Goal: Task Accomplishment & Management: Manage account settings

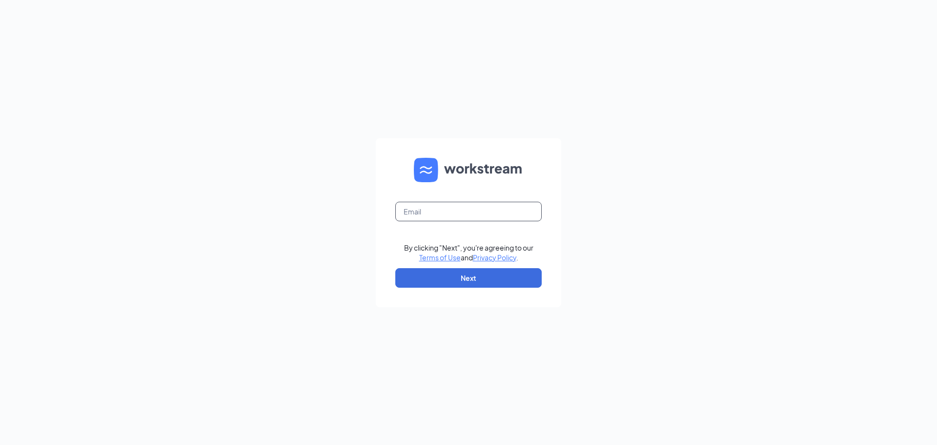
click at [438, 213] on input "text" at bounding box center [468, 212] width 146 height 20
type input "rebeccaswanson@bleedblue.net"
click at [462, 272] on button "Next" at bounding box center [468, 278] width 146 height 20
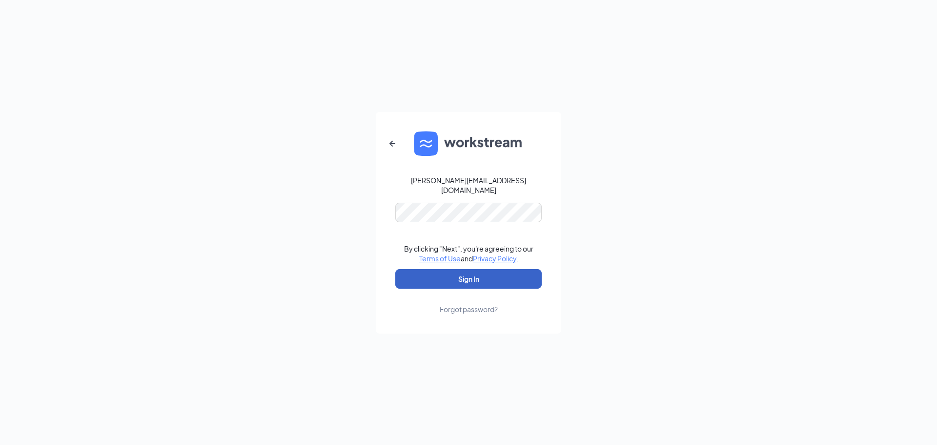
click at [461, 269] on button "Sign In" at bounding box center [468, 279] width 146 height 20
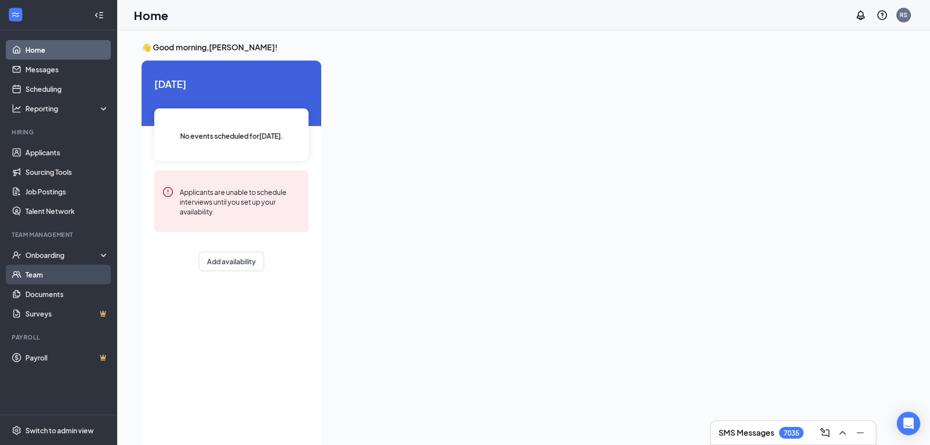
click at [53, 270] on link "Team" at bounding box center [66, 274] width 83 height 20
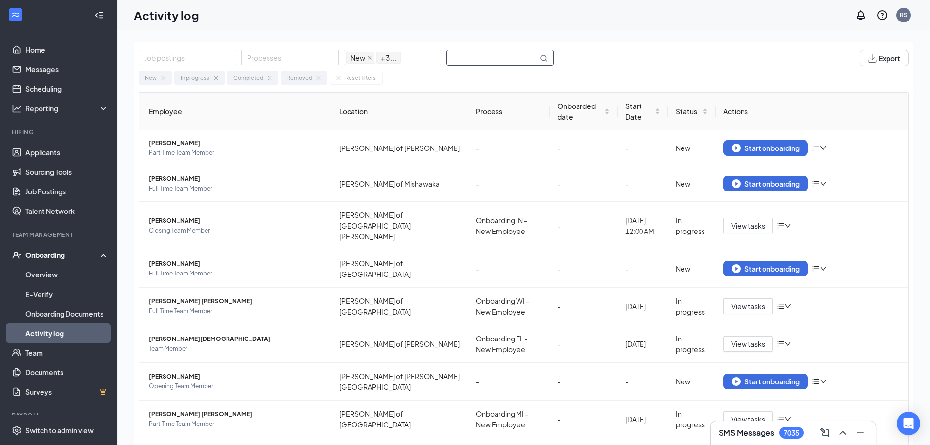
click at [500, 58] on input "text" at bounding box center [492, 57] width 91 height 15
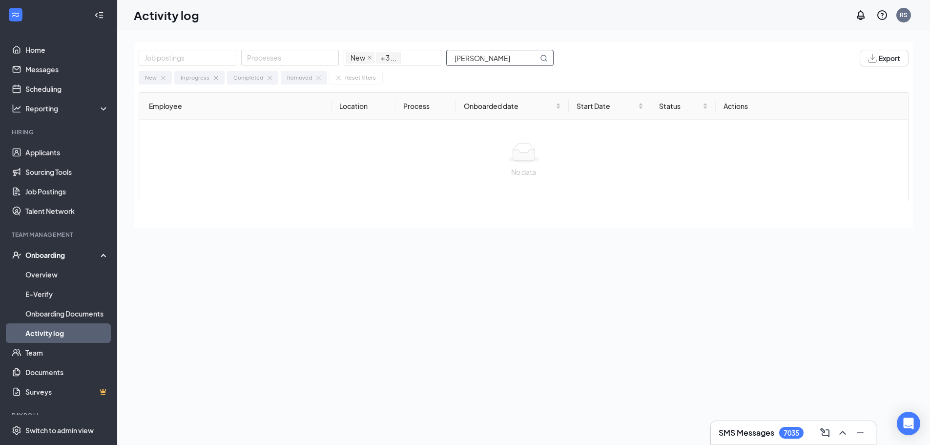
click at [497, 64] on input "Makayla Hayes" at bounding box center [492, 57] width 91 height 15
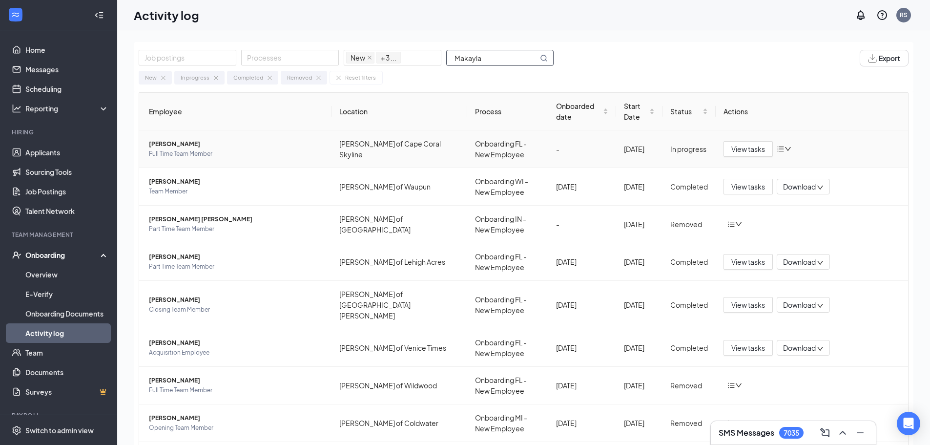
type input "Makayla"
click at [244, 157] on span "Full Time Team Member" at bounding box center [236, 154] width 175 height 10
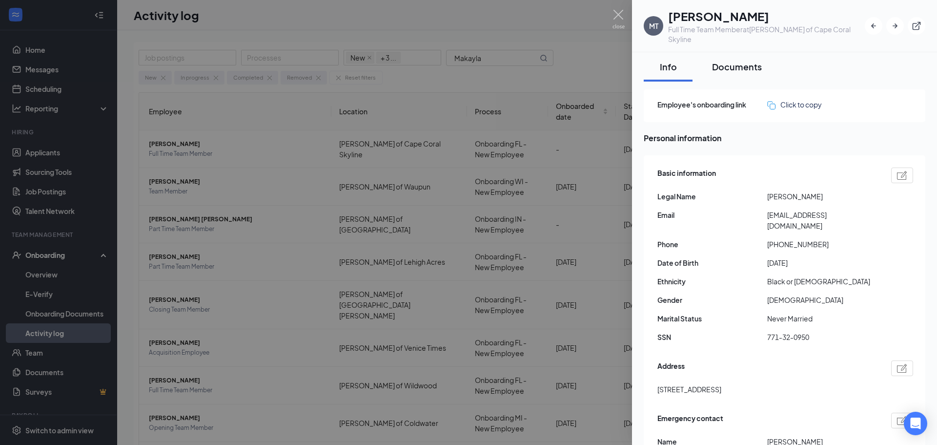
click at [767, 58] on button "Documents" at bounding box center [736, 66] width 69 height 29
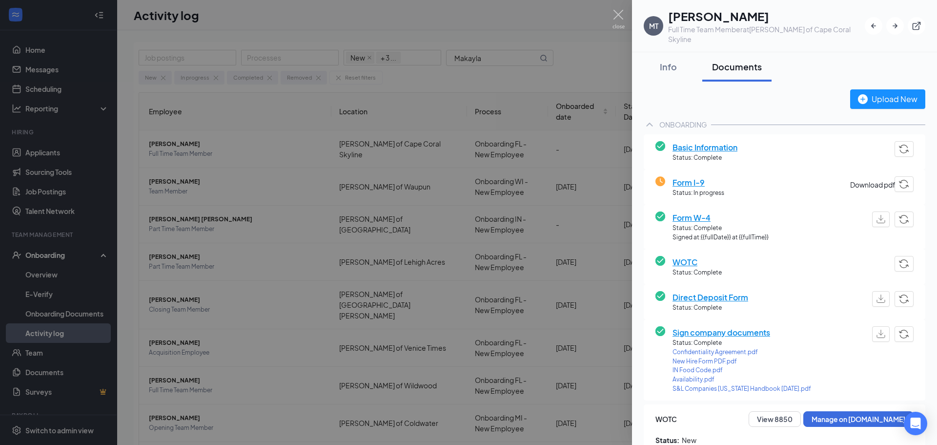
click at [872, 211] on button "button" at bounding box center [881, 219] width 18 height 16
click at [876, 294] on img "button" at bounding box center [880, 298] width 9 height 8
click at [876, 215] on img "button" at bounding box center [880, 219] width 9 height 8
click at [670, 68] on button "Info" at bounding box center [668, 66] width 49 height 29
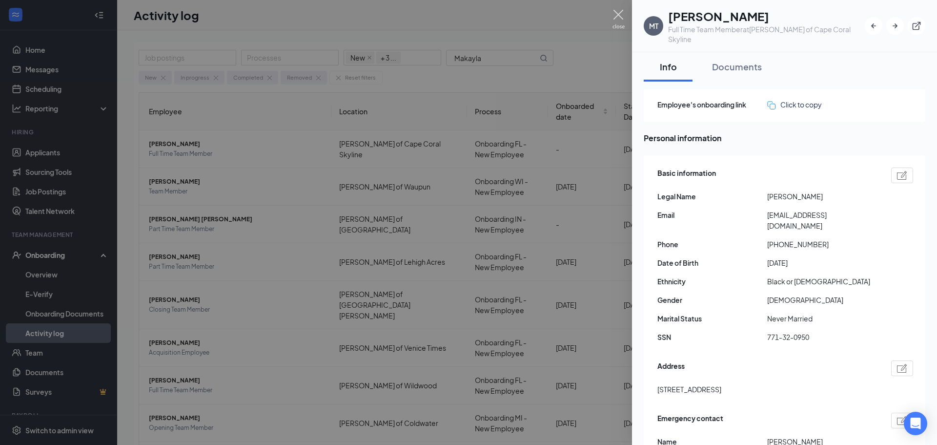
click at [617, 13] on img at bounding box center [618, 19] width 12 height 19
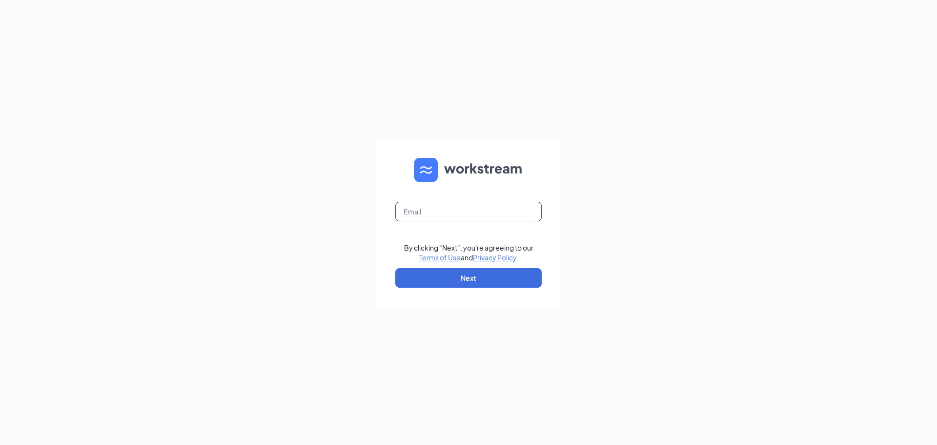
click at [426, 205] on input "text" at bounding box center [468, 212] width 146 height 20
type input "rebeccaswanson@bleedblue.net"
click at [474, 278] on button "Next" at bounding box center [468, 278] width 146 height 20
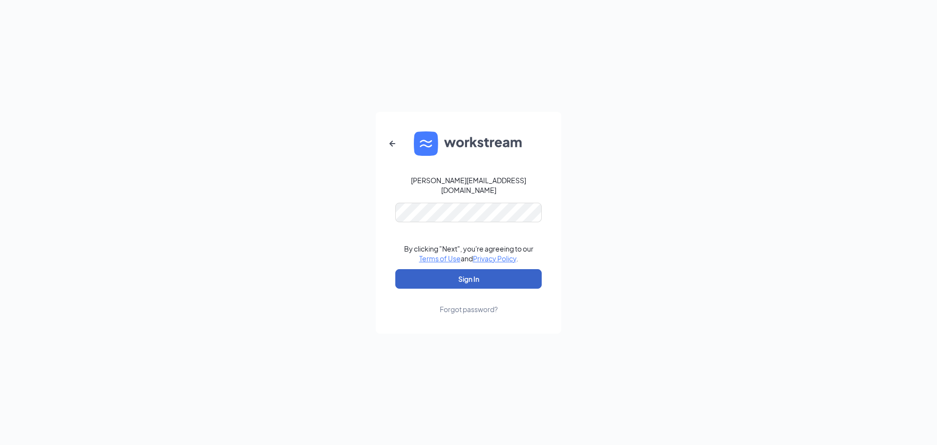
click at [465, 275] on button "Sign In" at bounding box center [468, 279] width 146 height 20
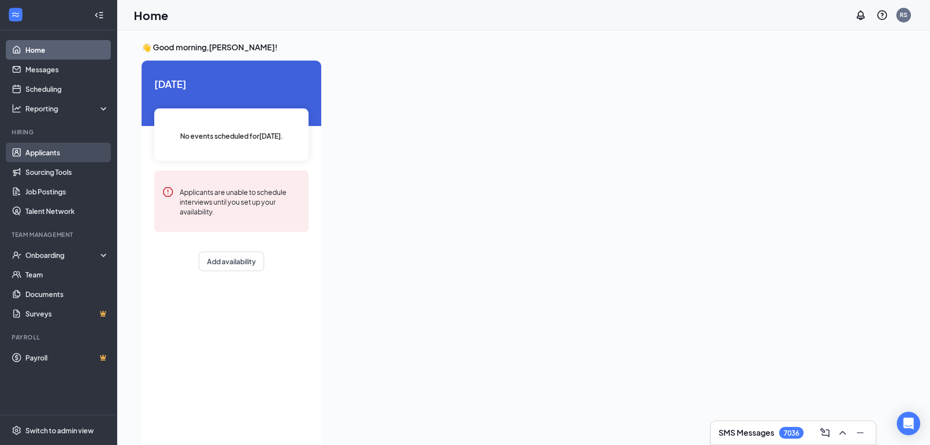
click at [57, 150] on link "Applicants" at bounding box center [66, 152] width 83 height 20
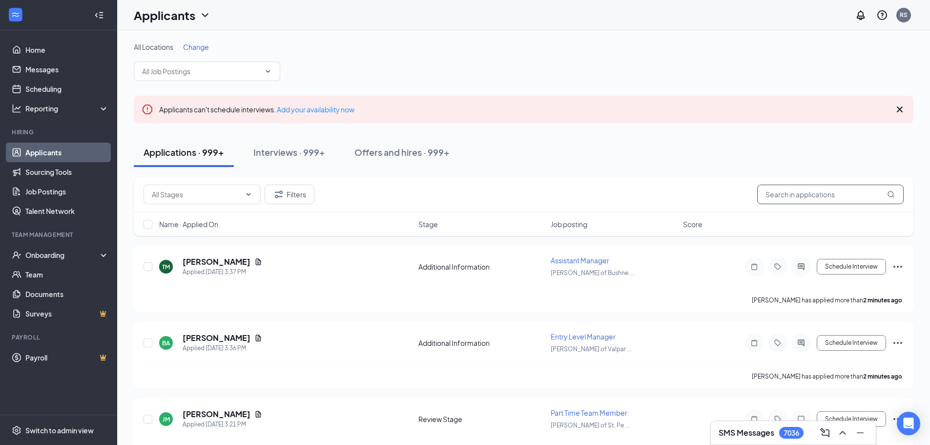
click at [829, 197] on input "text" at bounding box center [830, 194] width 146 height 20
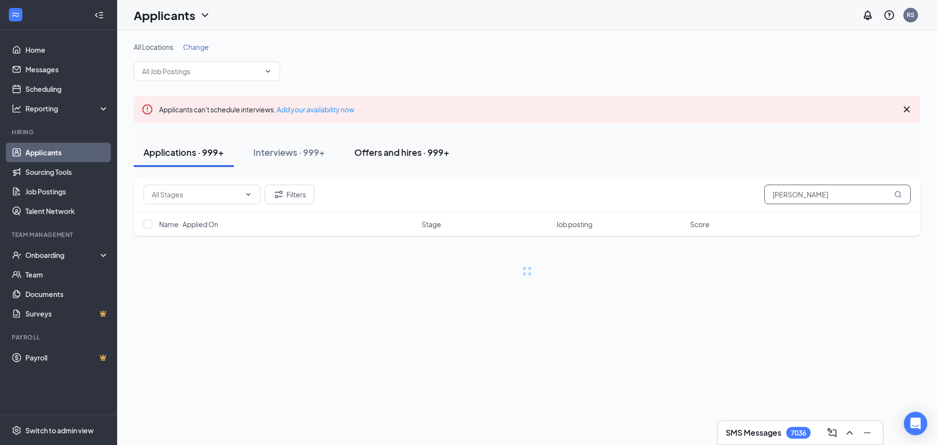
type input "[PERSON_NAME]"
click at [386, 148] on div "Offers and hires · 999+" at bounding box center [401, 152] width 95 height 12
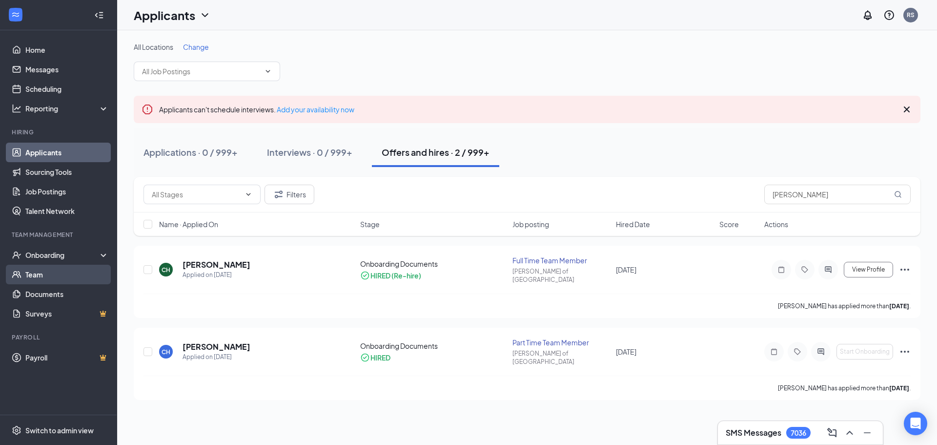
click at [46, 278] on link "Team" at bounding box center [66, 274] width 83 height 20
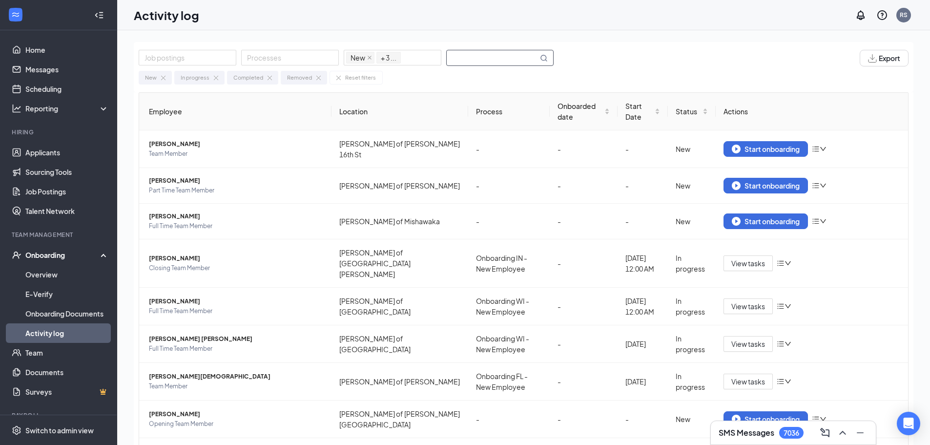
click at [513, 57] on input "text" at bounding box center [492, 57] width 91 height 15
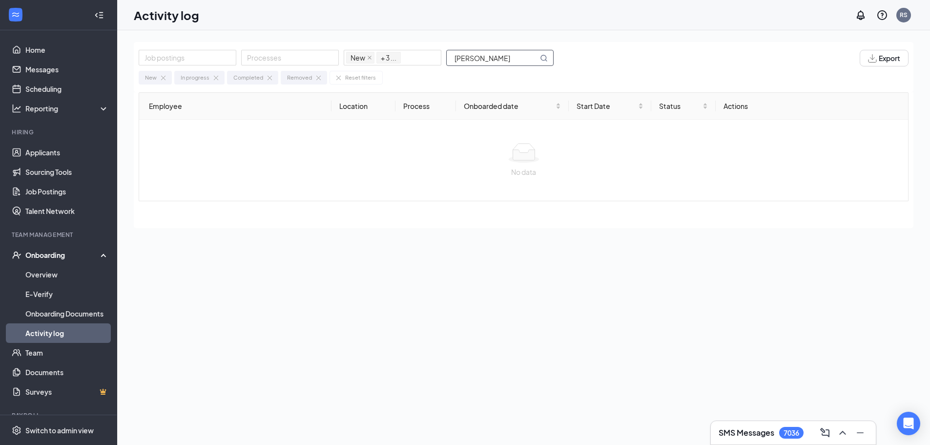
click at [459, 57] on input "[PERSON_NAME]" at bounding box center [492, 57] width 91 height 15
type input "[PERSON_NAME]"
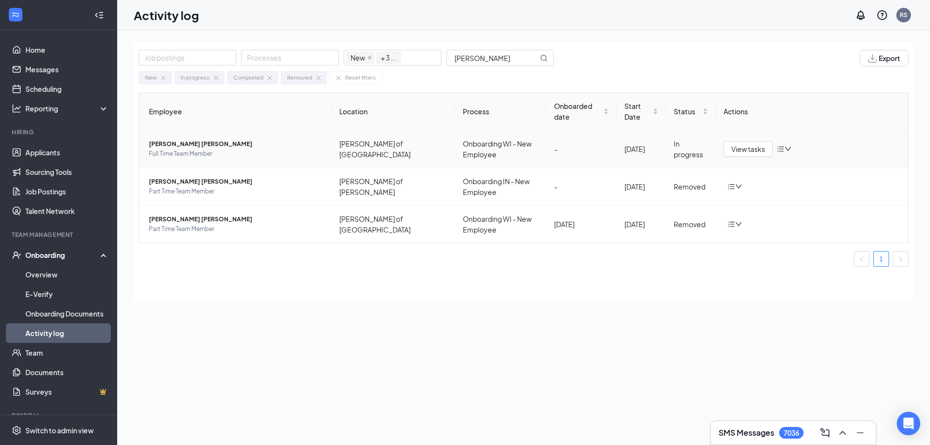
click at [235, 149] on span "Full Time Team Member" at bounding box center [236, 154] width 175 height 10
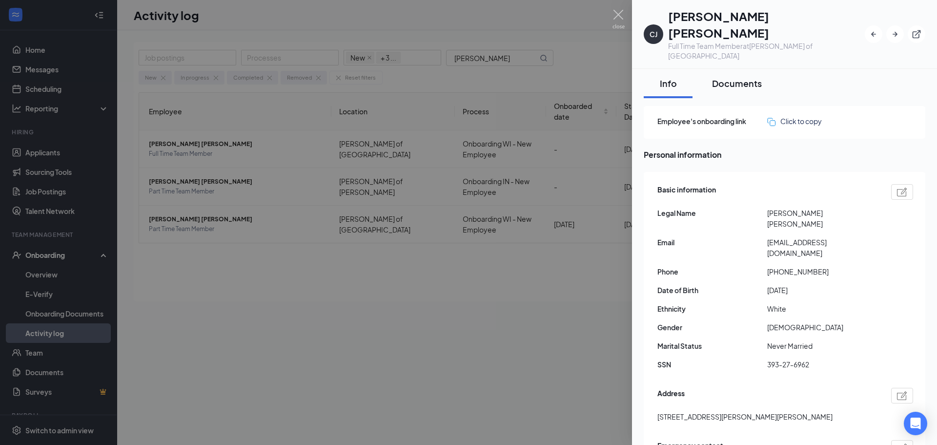
click at [765, 69] on button "Documents" at bounding box center [736, 83] width 69 height 29
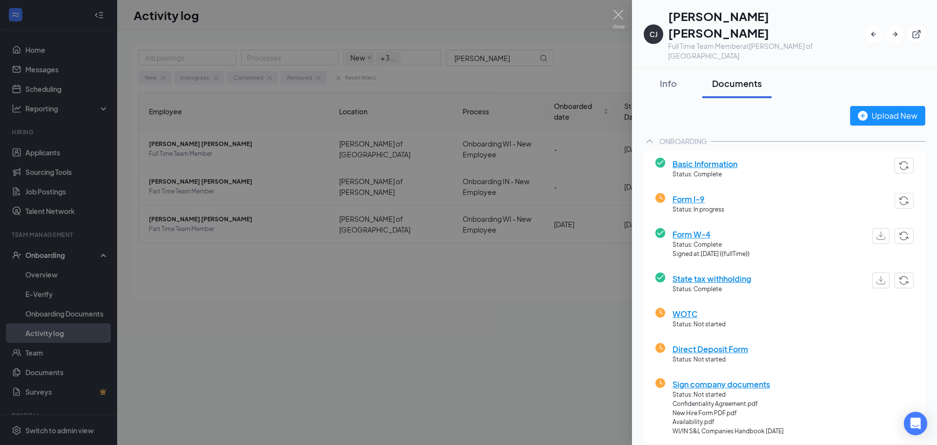
click at [362, 329] on div at bounding box center [468, 222] width 937 height 445
